Goal: Information Seeking & Learning: Check status

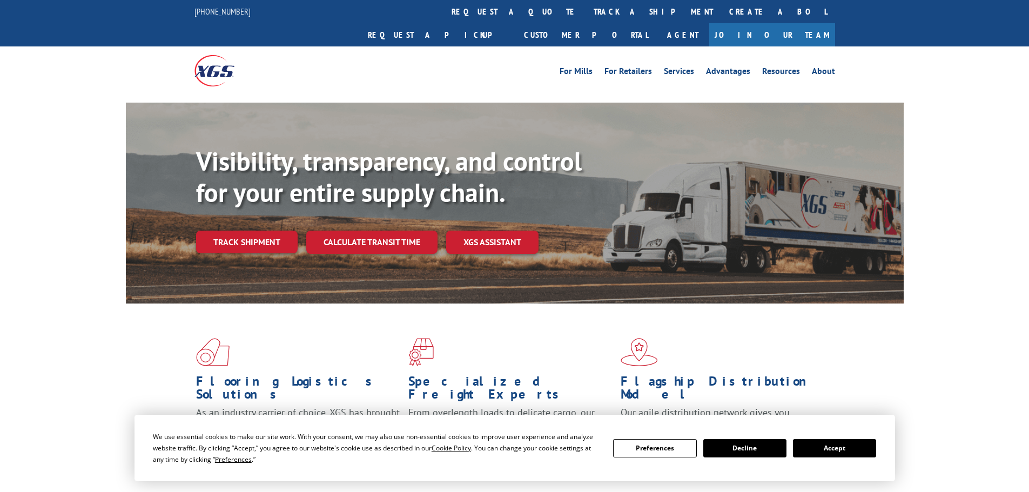
click at [265, 231] on link "Track shipment" at bounding box center [247, 242] width 102 height 23
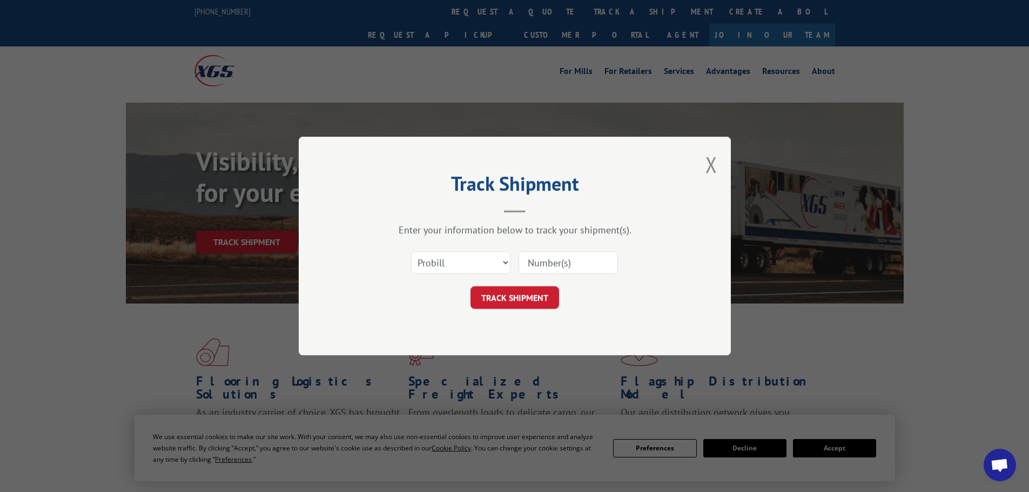
click at [565, 276] on div "Select category... Probill BOL PO" at bounding box center [515, 263] width 324 height 36
click at [566, 268] on input at bounding box center [567, 262] width 99 height 23
type input "2874564"
click at [542, 295] on button "TRACK SHIPMENT" at bounding box center [514, 297] width 89 height 23
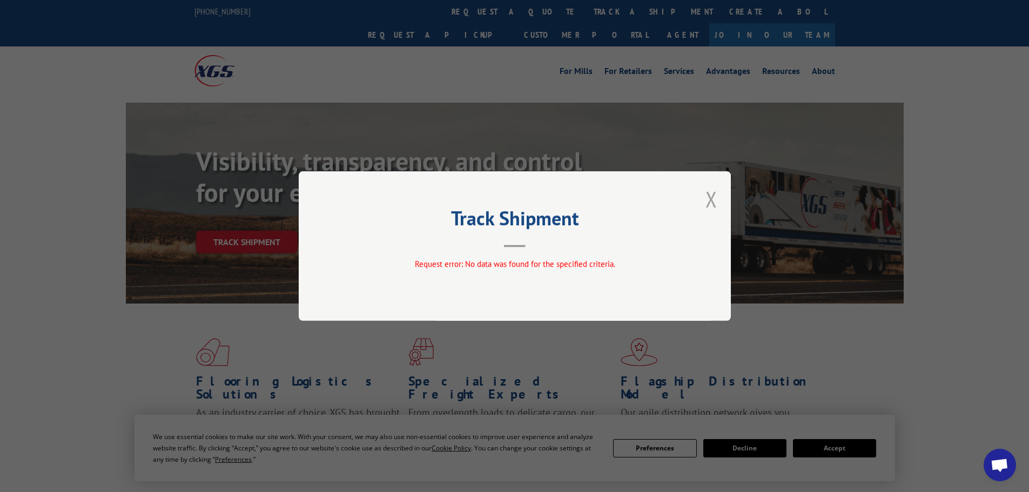
click at [712, 199] on button "Close modal" at bounding box center [711, 199] width 12 height 29
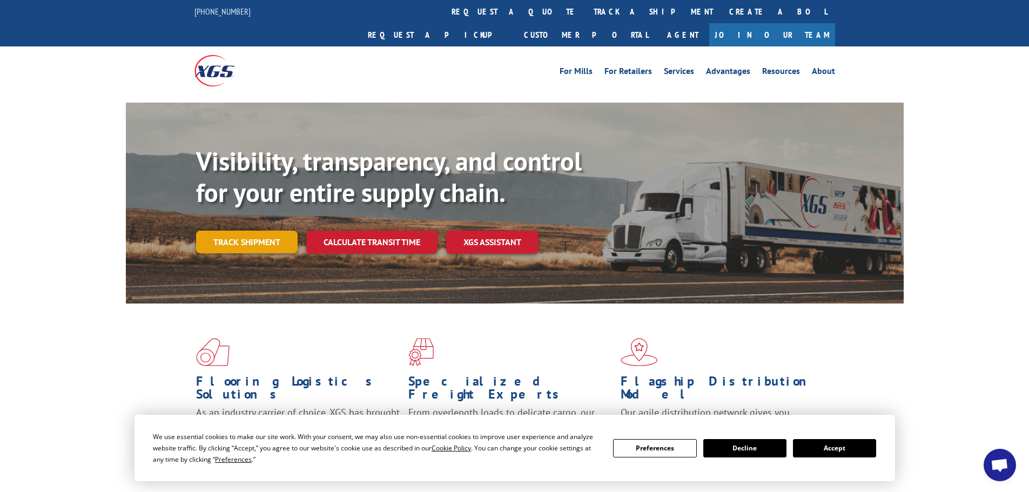
click at [227, 231] on link "Track shipment" at bounding box center [247, 242] width 102 height 23
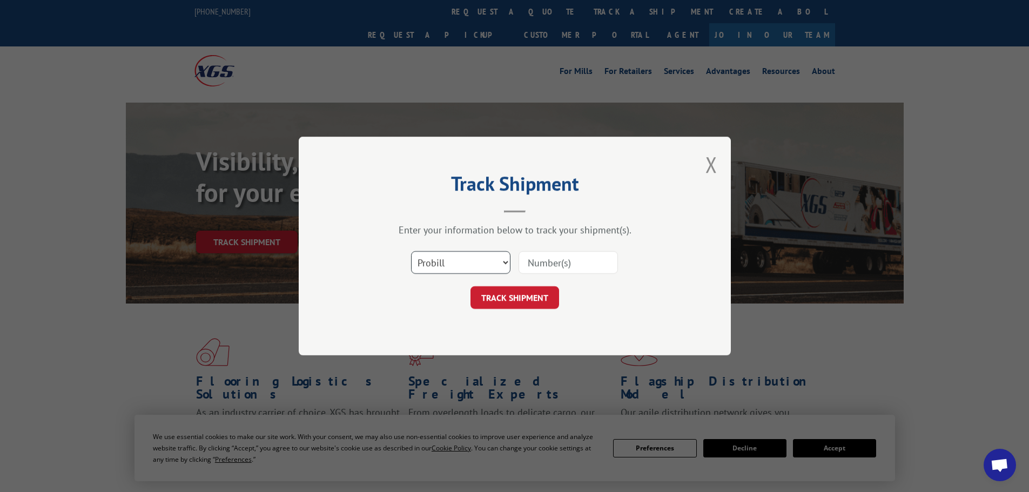
click at [456, 265] on select "Select category... Probill BOL PO" at bounding box center [460, 262] width 99 height 23
select select "bol"
click at [411, 251] on select "Select category... Probill BOL PO" at bounding box center [460, 262] width 99 height 23
click at [576, 260] on input at bounding box center [567, 262] width 99 height 23
type input "2874564"
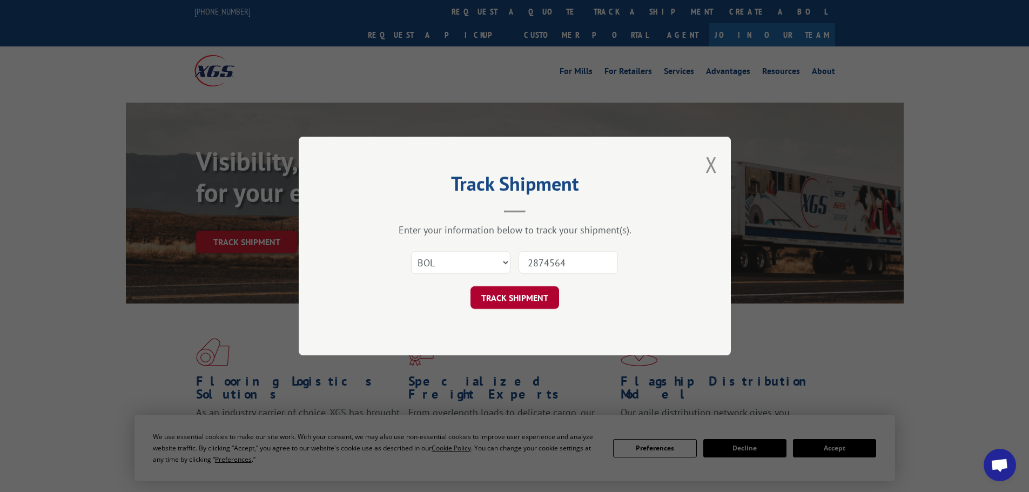
click at [538, 299] on button "TRACK SHIPMENT" at bounding box center [514, 297] width 89 height 23
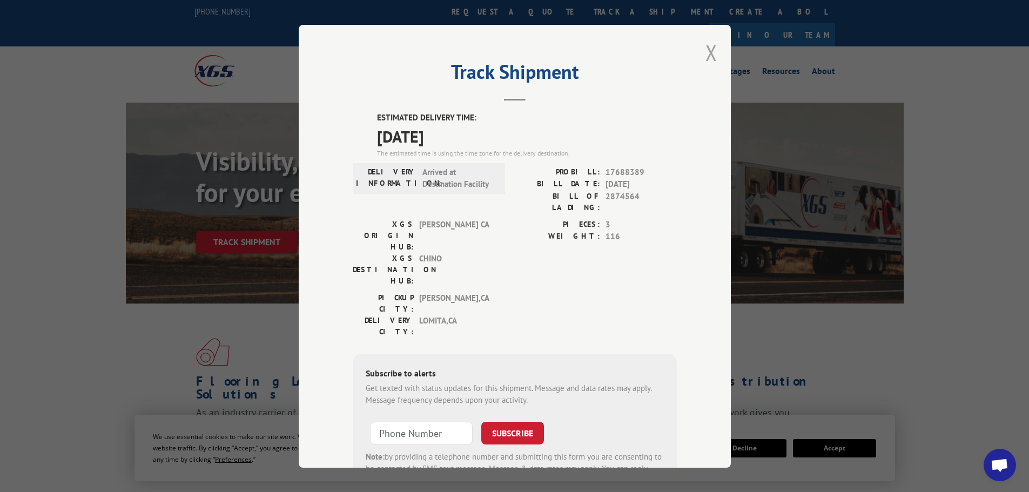
click at [708, 51] on button "Close modal" at bounding box center [711, 52] width 12 height 29
